Goal: Task Accomplishment & Management: Complete application form

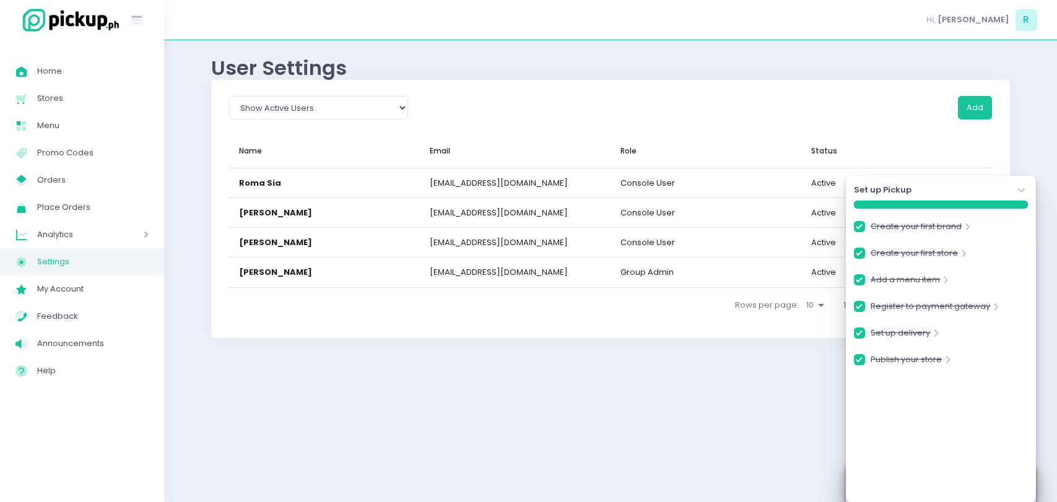
select select "active"
click at [981, 110] on button "Add" at bounding box center [975, 108] width 34 height 24
checkbox input "true"
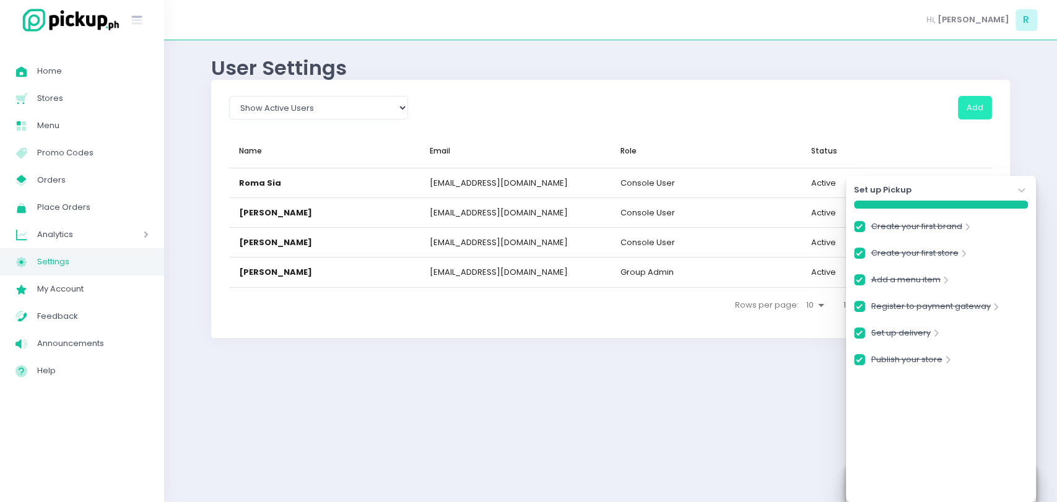
checkbox input "true"
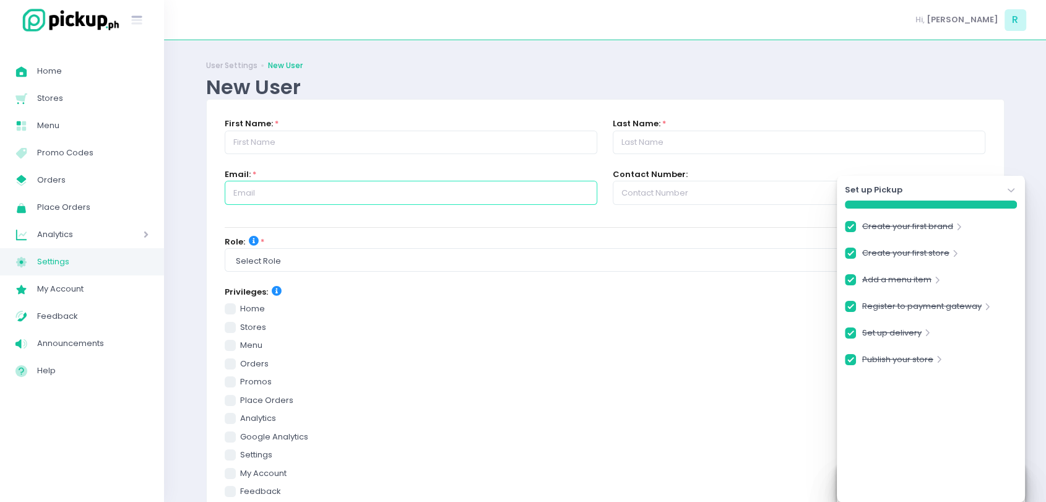
click at [336, 189] on input "text" at bounding box center [411, 193] width 373 height 24
click at [282, 187] on input "[EMAIL_ADDRESS][DOMAIN_NAME]" at bounding box center [411, 193] width 373 height 24
type input "[EMAIL_ADDRESS][DOMAIN_NAME]"
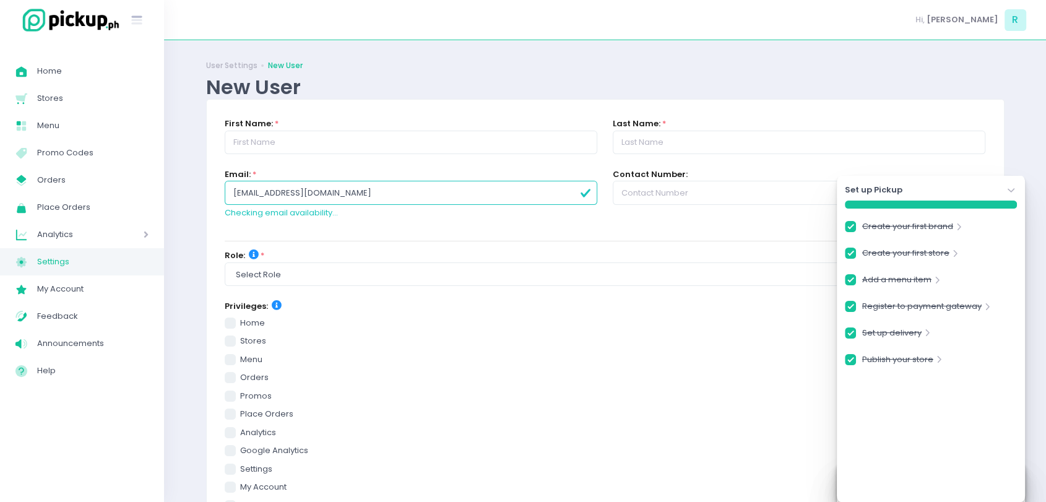
click at [365, 223] on form "First Name: * Last Name: * Email: * [EMAIL_ADDRESS][DOMAIN_NAME] Checking email…" at bounding box center [605, 433] width 761 height 630
click at [366, 196] on input "[EMAIL_ADDRESS][DOMAIN_NAME]" at bounding box center [411, 193] width 373 height 24
